Goal: Navigation & Orientation: Find specific page/section

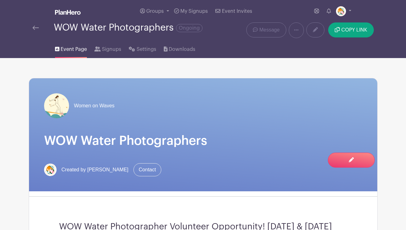
click at [37, 27] on img at bounding box center [35, 28] width 6 height 4
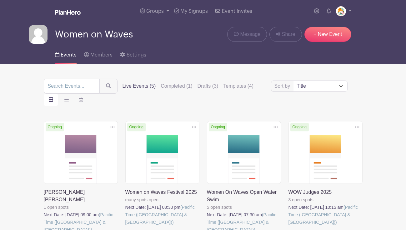
click at [37, 27] on img at bounding box center [38, 34] width 19 height 19
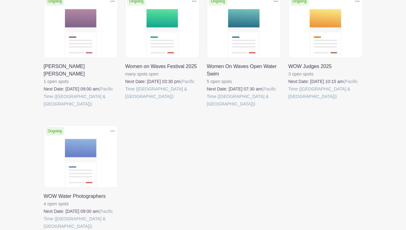
scroll to position [127, 0]
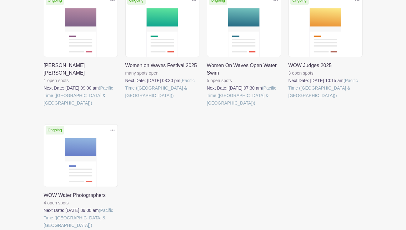
click at [207, 107] on link at bounding box center [207, 107] width 0 height 0
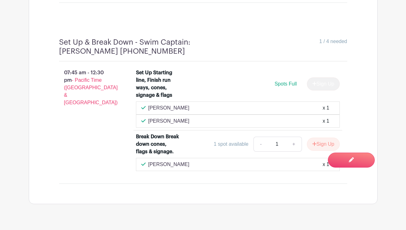
scroll to position [998, 0]
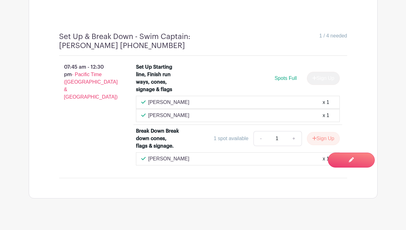
drag, startPoint x: 253, startPoint y: 147, endPoint x: 285, endPoint y: 146, distance: 31.6
click at [284, 152] on div "[PERSON_NAME] x 1" at bounding box center [238, 158] width 204 height 13
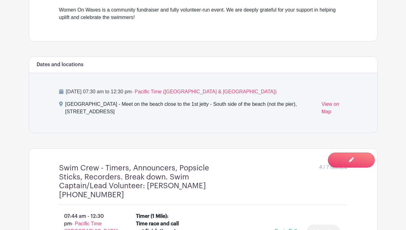
scroll to position [0, 0]
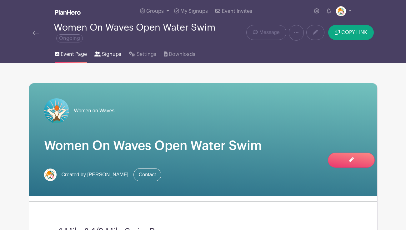
click at [110, 55] on span "Signups" at bounding box center [111, 54] width 19 height 7
